Goal: Information Seeking & Learning: Learn about a topic

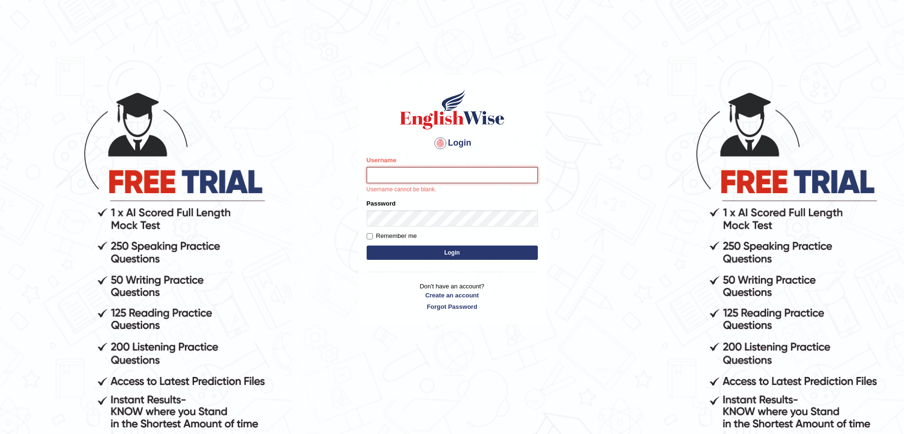
type input "surajshrestha100"
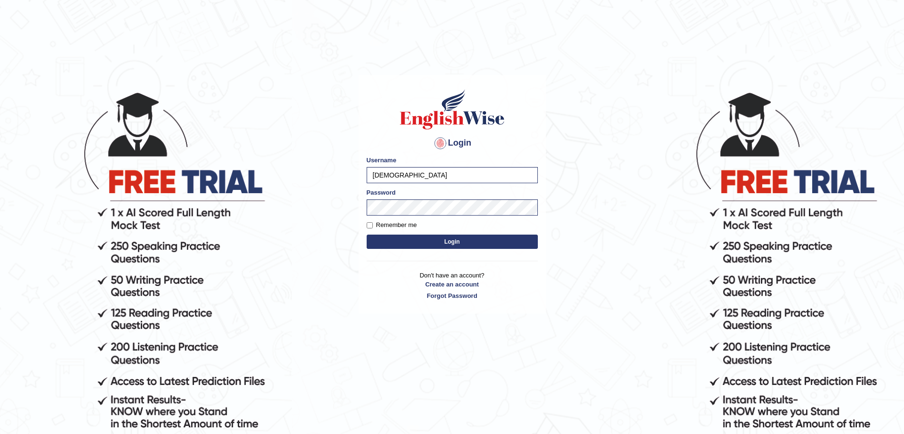
click at [416, 243] on button "Login" at bounding box center [452, 241] width 171 height 14
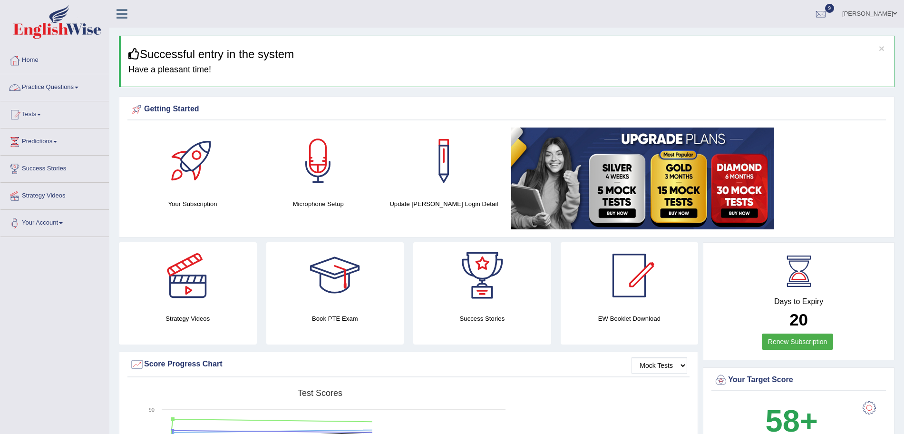
click at [63, 89] on link "Practice Questions" at bounding box center [54, 86] width 108 height 24
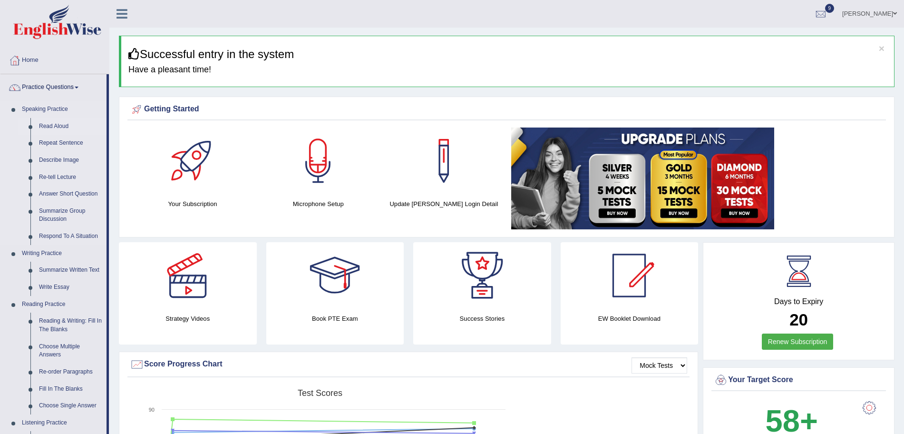
click at [48, 126] on link "Read Aloud" at bounding box center [71, 126] width 72 height 17
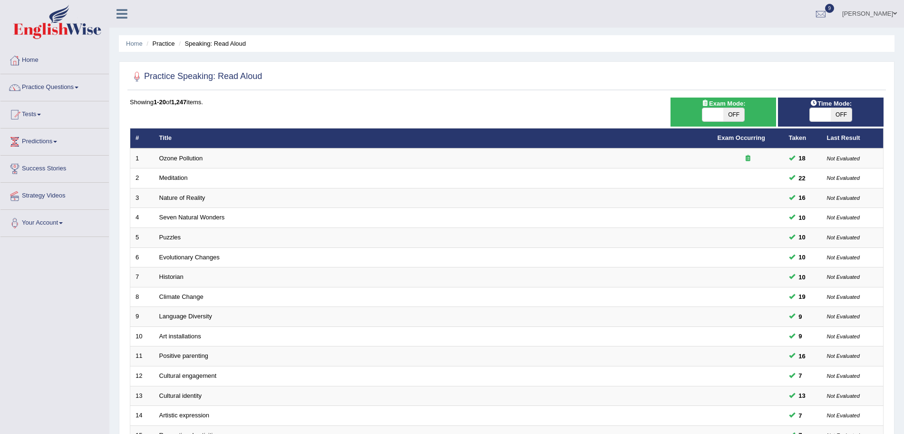
click at [730, 117] on span "OFF" at bounding box center [733, 114] width 21 height 13
checkbox input "true"
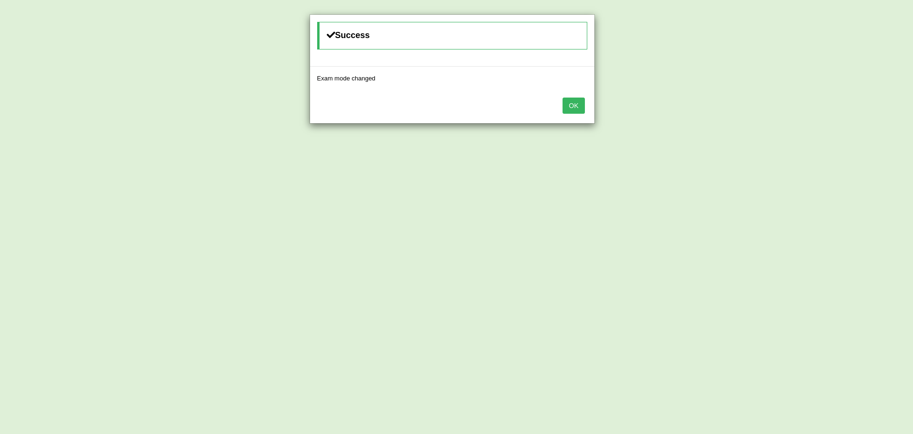
click at [571, 109] on button "OK" at bounding box center [573, 105] width 22 height 16
